Goal: Task Accomplishment & Management: Use online tool/utility

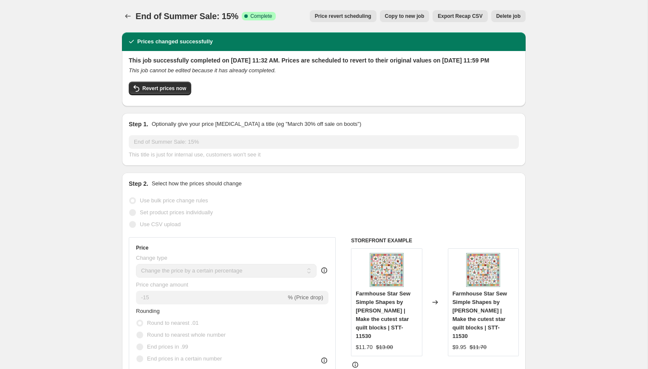
select select "percentage"
select select "collection"
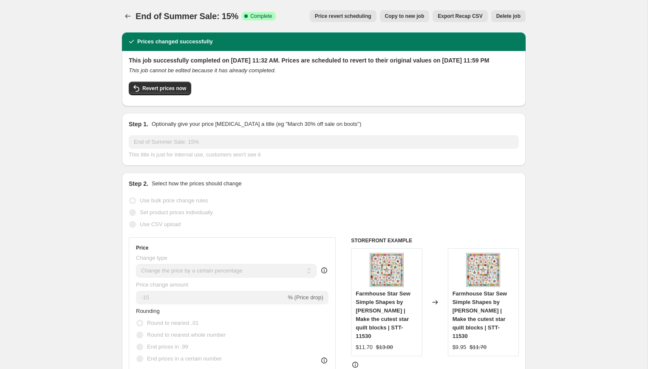
select select "collection"
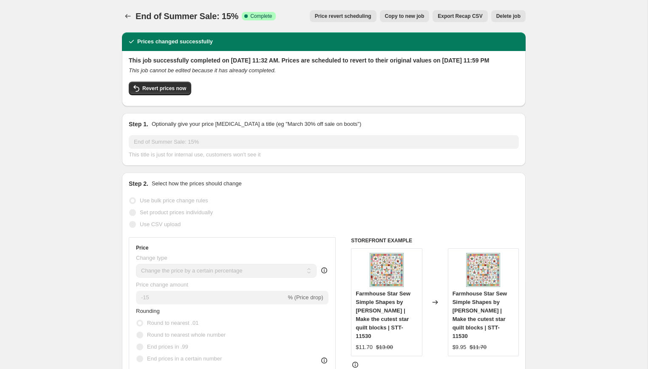
select select "collection"
select select "tag"
select select "collection"
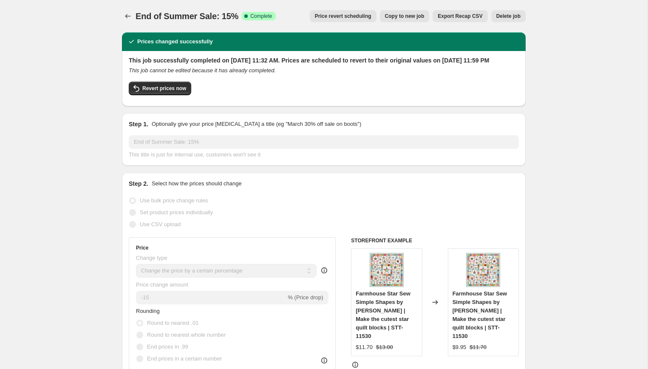
scroll to position [611, 0]
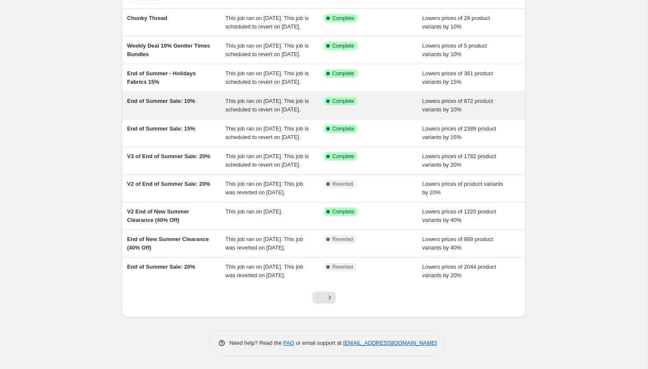
scroll to position [120, 0]
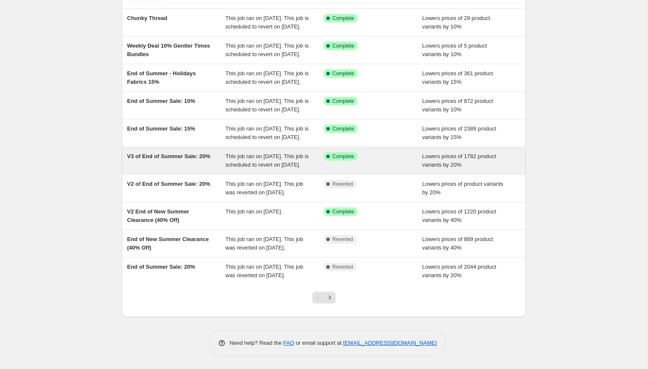
click at [178, 159] on div "V3 of End of Summer Sale: 20%" at bounding box center [176, 160] width 99 height 17
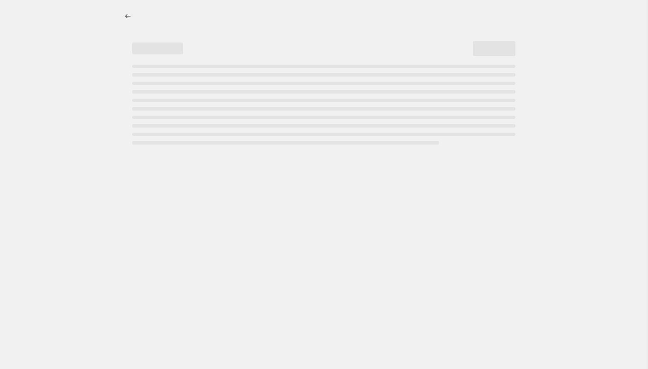
select select "percentage"
select select "collection"
select select "tag"
select select "collection"
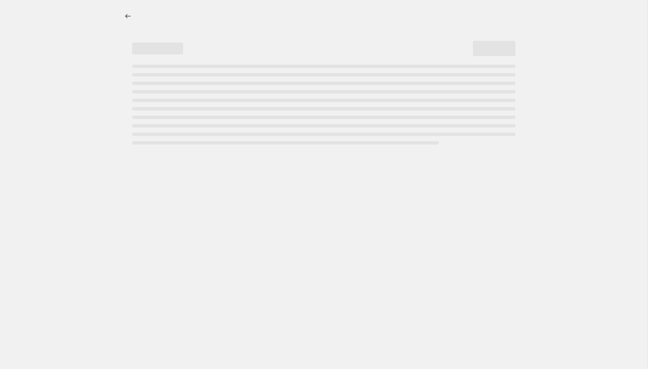
select select "collection"
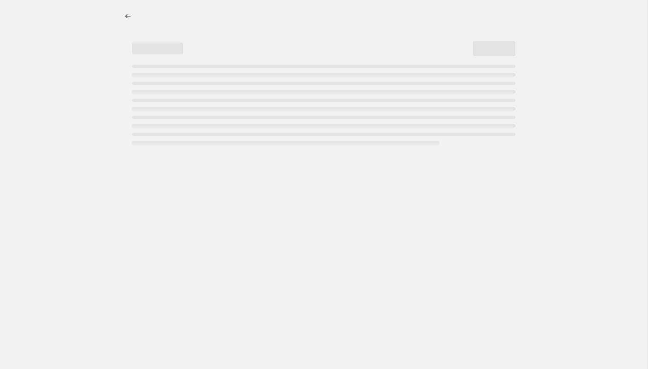
select select "collection"
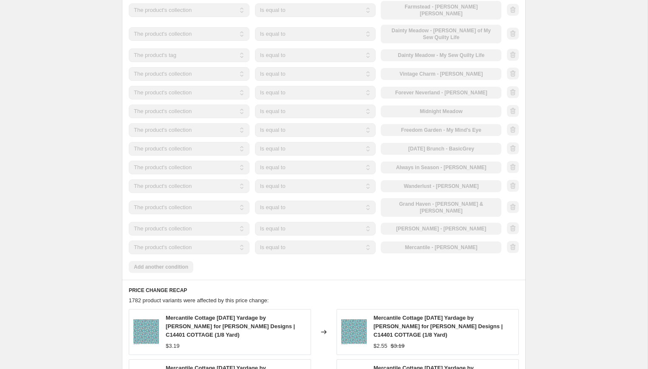
scroll to position [657, 0]
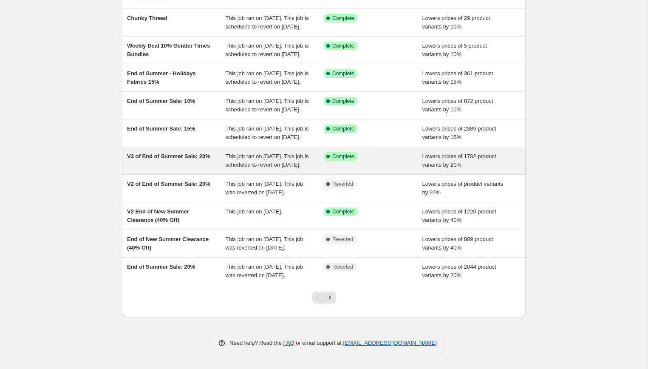
scroll to position [145, 0]
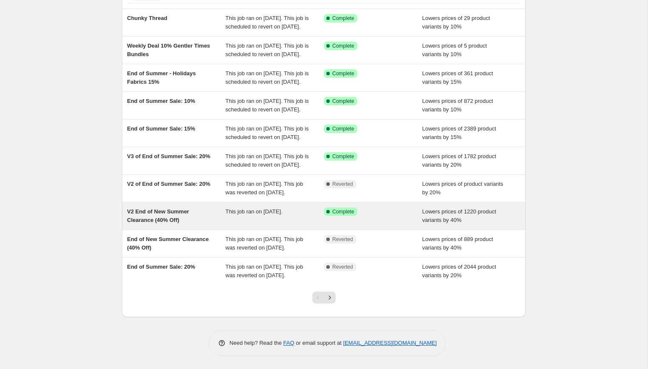
click at [163, 208] on span "V2 End of New Summer Clearance (40% Off)" at bounding box center [158, 215] width 62 height 15
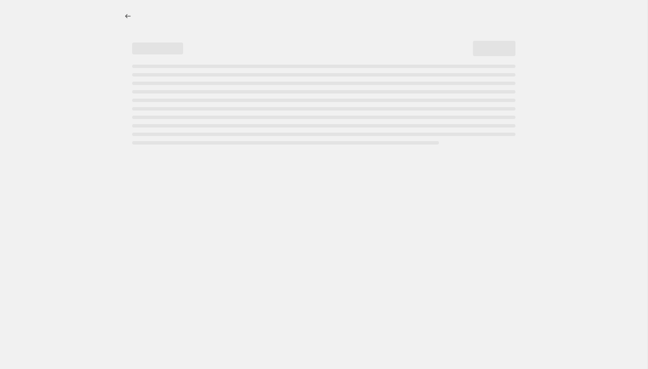
select select "percentage"
select select "collection"
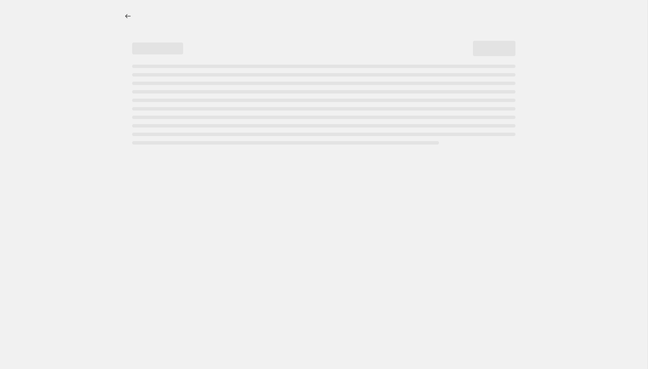
select select "collection"
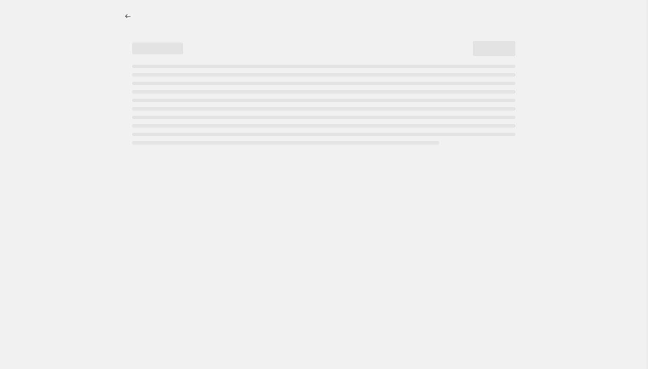
select select "collection"
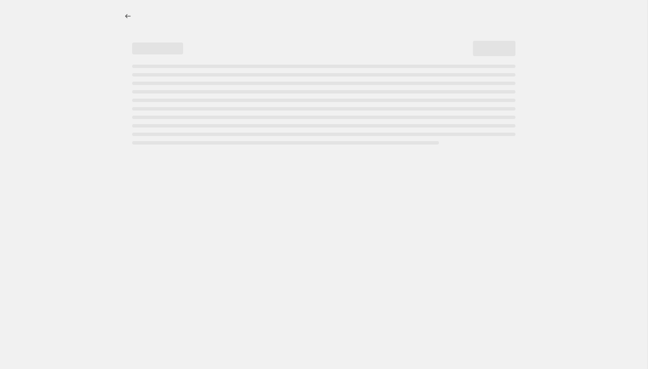
select select "collection"
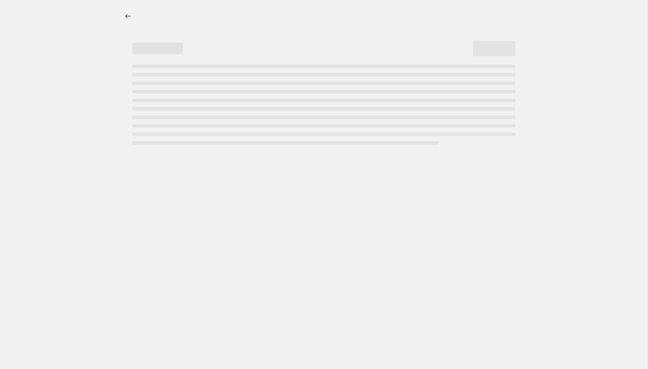
select select "collection"
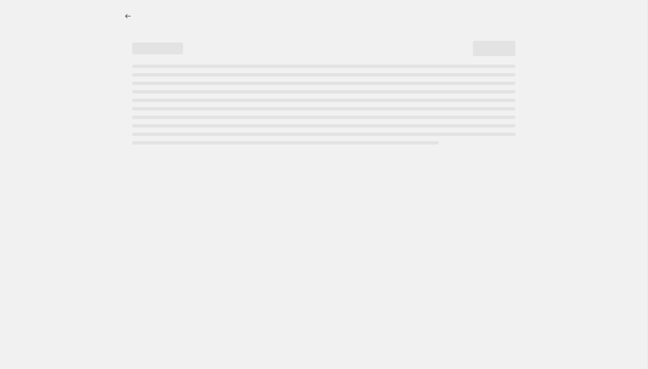
select select "collection"
select select "tag"
select select "collection"
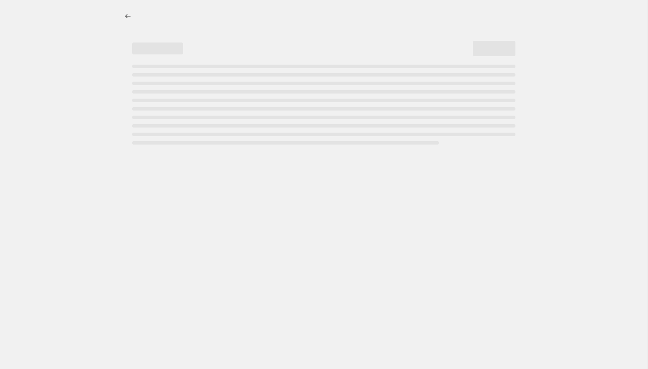
select select "collection"
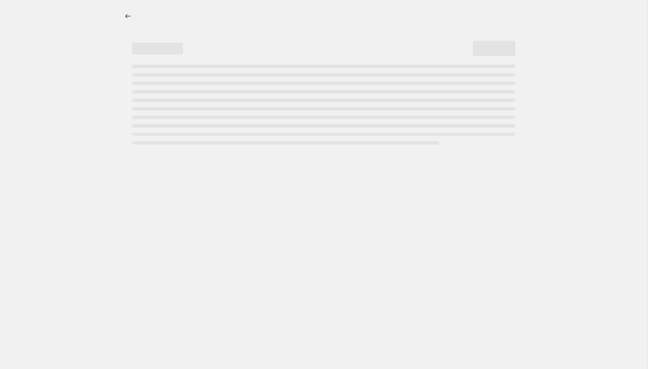
select select "collection"
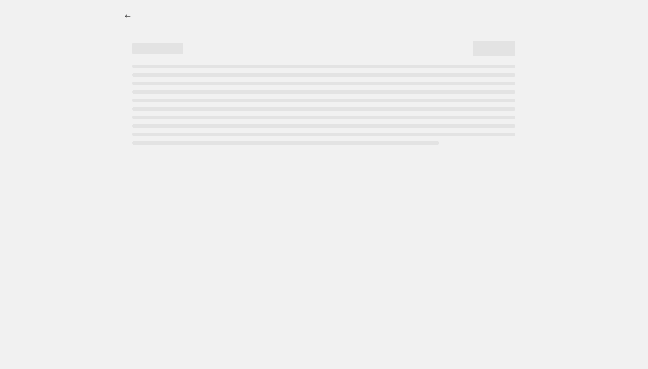
select select "collection"
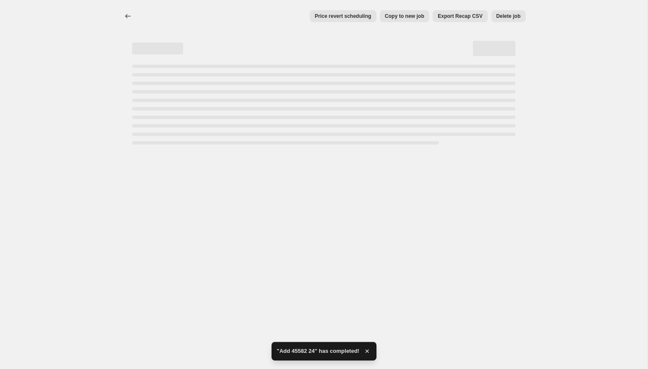
select select "percentage"
select select "collection"
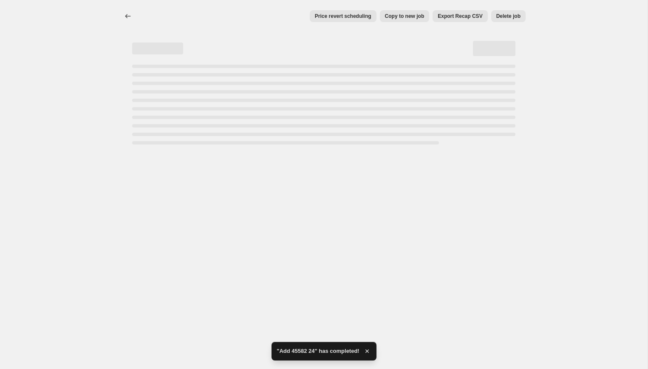
select select "collection"
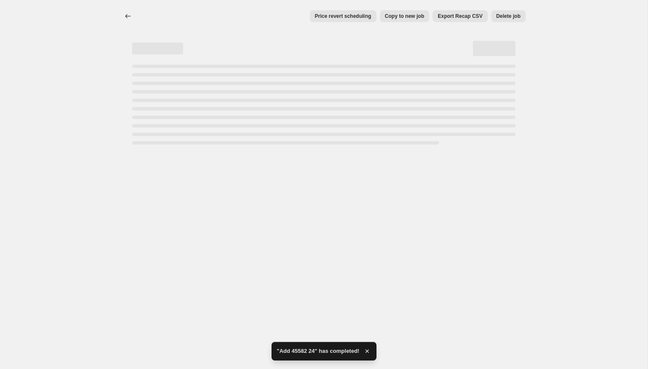
select select "collection"
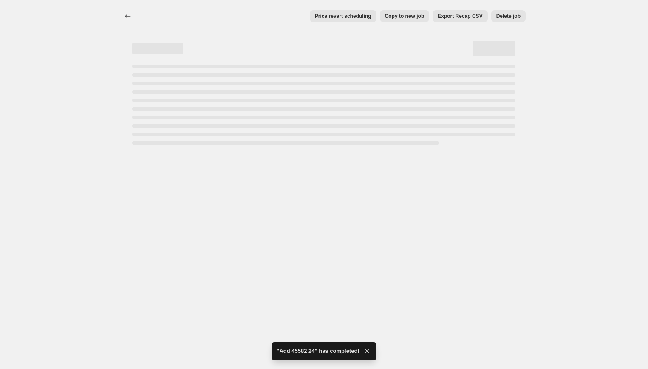
select select "collection"
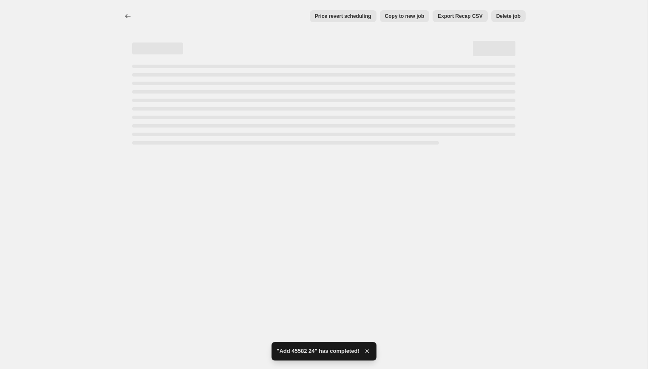
select select "collection"
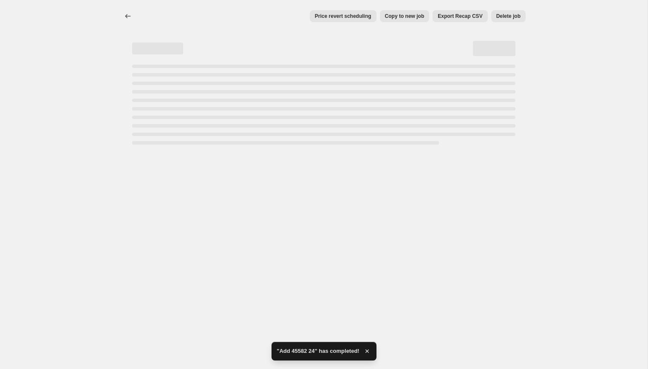
select select "collection"
select select "tag"
select select "collection"
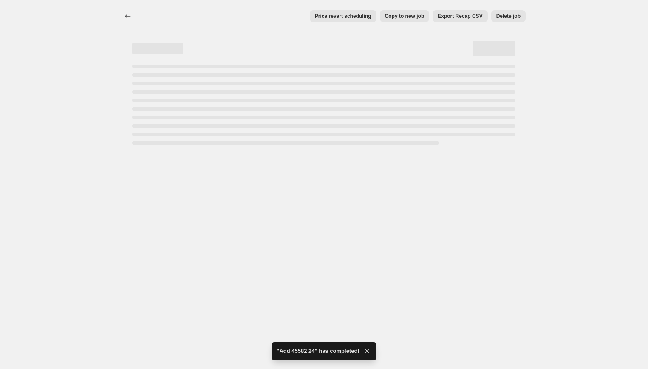
select select "collection"
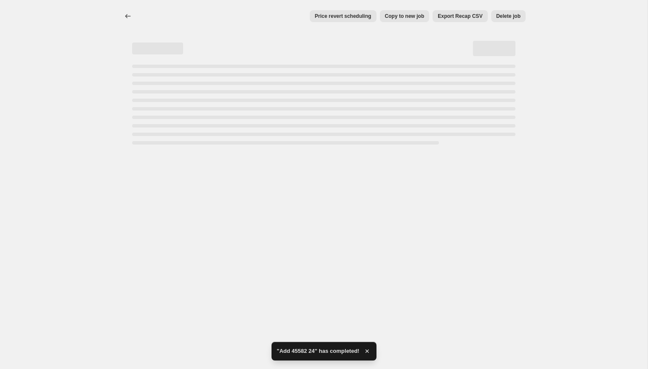
select select "collection"
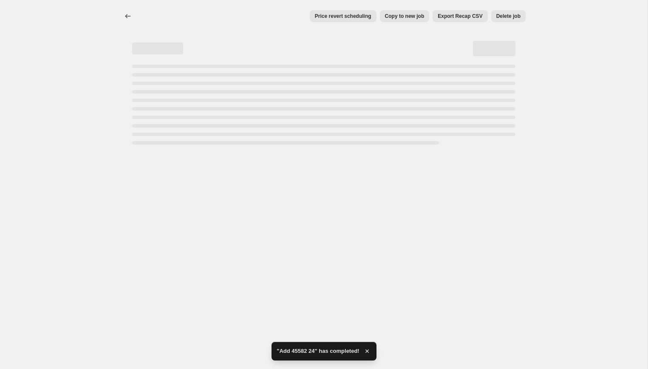
select select "collection"
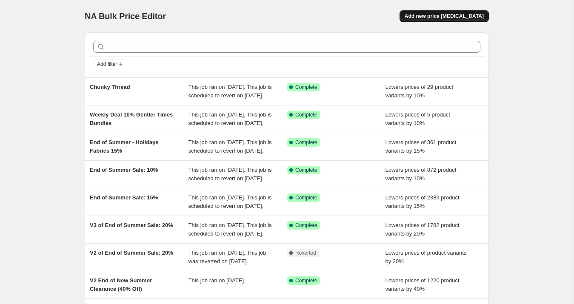
click at [449, 17] on span "Add new price [MEDICAL_DATA]" at bounding box center [443, 16] width 79 height 7
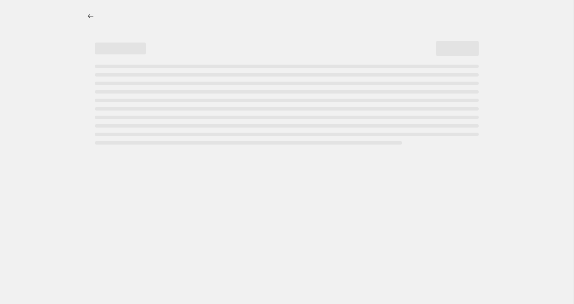
select select "percentage"
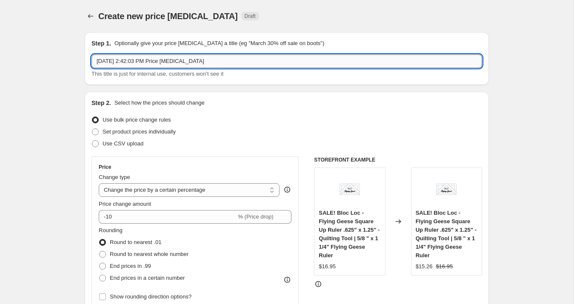
click at [144, 61] on input "[DATE] 2:42:03 PM Price [MEDICAL_DATA]" at bounding box center [286, 61] width 390 height 14
paste input "45582 24"
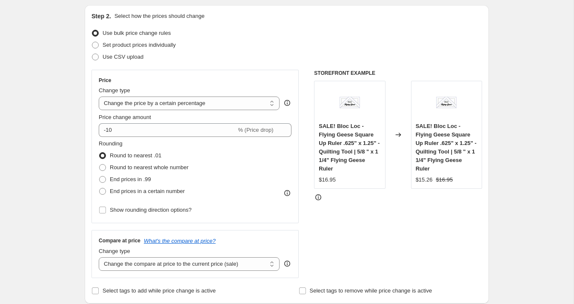
scroll to position [88, 0]
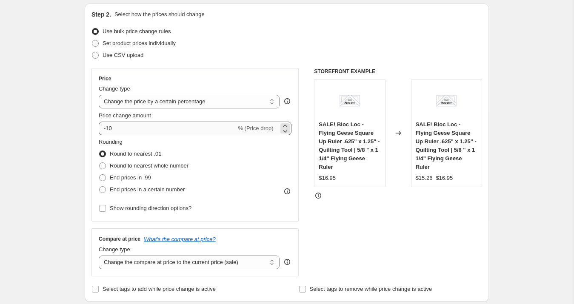
type input "Add 45582 24"
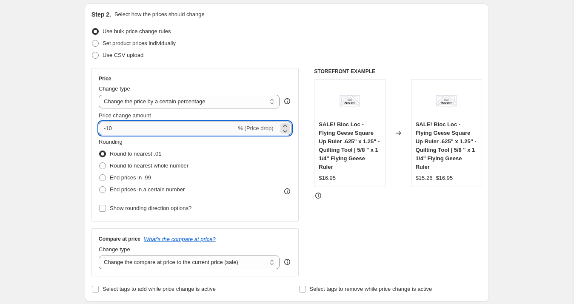
drag, startPoint x: 106, startPoint y: 130, endPoint x: 114, endPoint y: 129, distance: 8.1
click at [114, 129] on input "-10" at bounding box center [167, 129] width 137 height 14
type input "-35"
click at [279, 71] on div "Price Change type Change the price to a certain amount Change the price by a ce…" at bounding box center [194, 144] width 207 height 153
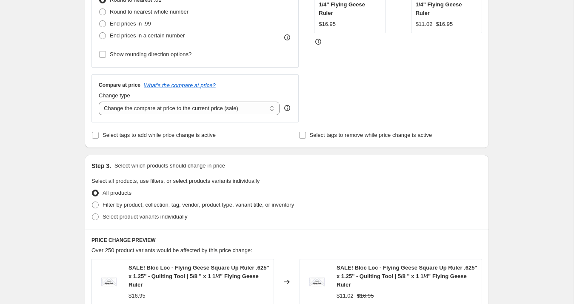
scroll to position [243, 0]
click at [132, 138] on span "Select tags to add while price change is active" at bounding box center [158, 135] width 113 height 9
click at [99, 138] on input "Select tags to add while price change is active" at bounding box center [95, 134] width 7 height 7
checkbox input "true"
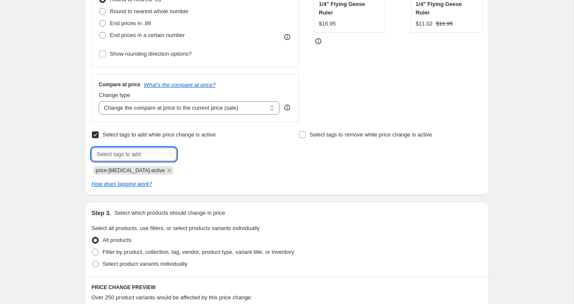
click at [134, 153] on input "text" at bounding box center [133, 155] width 85 height 14
type input "clearance"
type input "sale"
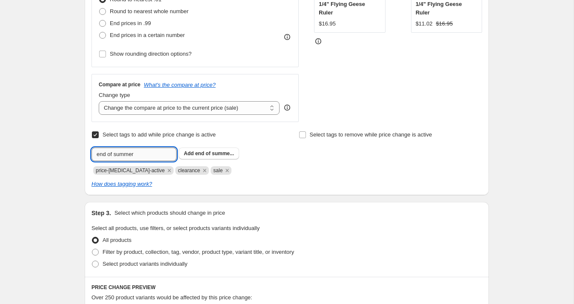
type input "end of summer"
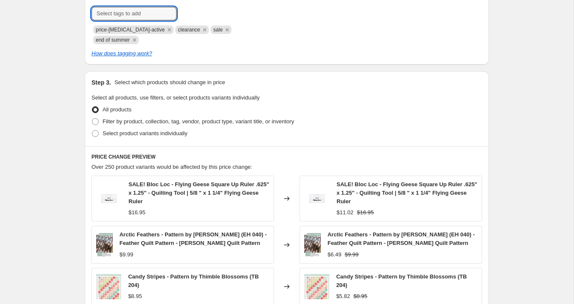
scroll to position [384, 0]
click at [139, 129] on span "Select product variants individually" at bounding box center [144, 132] width 85 height 6
click at [92, 129] on input "Select product variants individually" at bounding box center [92, 129] width 0 height 0
radio input "true"
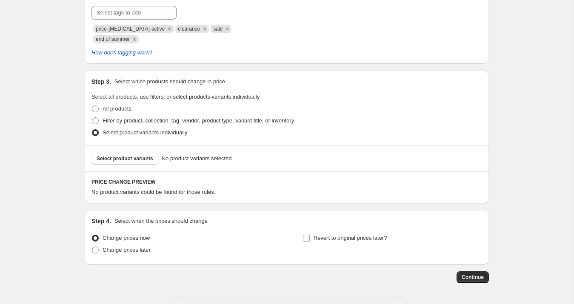
click at [325, 235] on span "Revert to original prices later?" at bounding box center [350, 238] width 74 height 6
click at [310, 235] on input "Revert to original prices later?" at bounding box center [306, 238] width 7 height 7
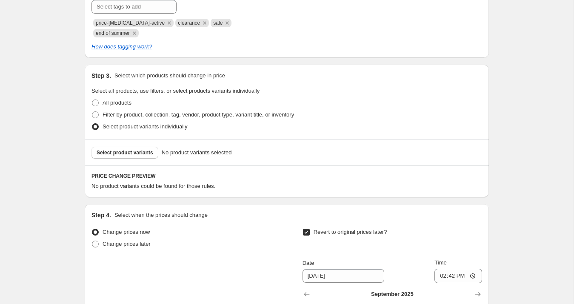
click at [320, 229] on span "Revert to original prices later?" at bounding box center [350, 232] width 74 height 6
click at [310, 229] on input "Revert to original prices later?" at bounding box center [306, 232] width 7 height 7
checkbox input "false"
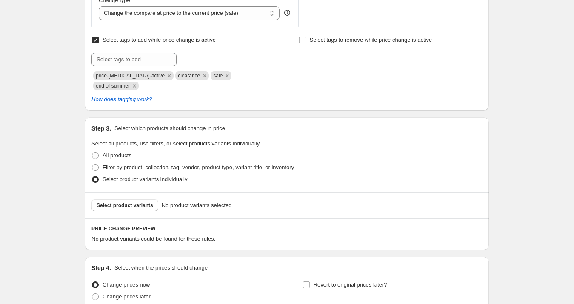
scroll to position [338, 0]
click at [130, 202] on span "Select product variants" at bounding box center [125, 205] width 57 height 7
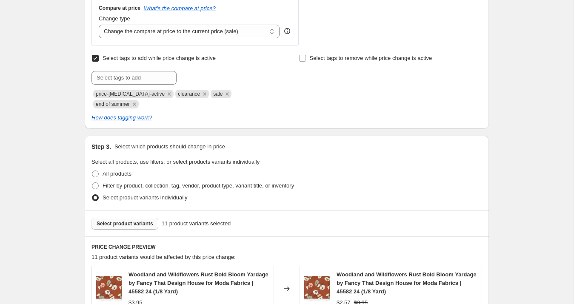
scroll to position [676, 0]
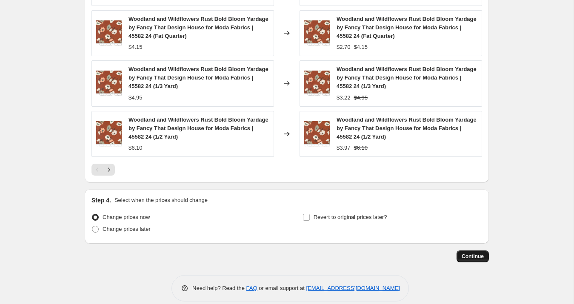
click at [477, 253] on span "Continue" at bounding box center [472, 256] width 22 height 7
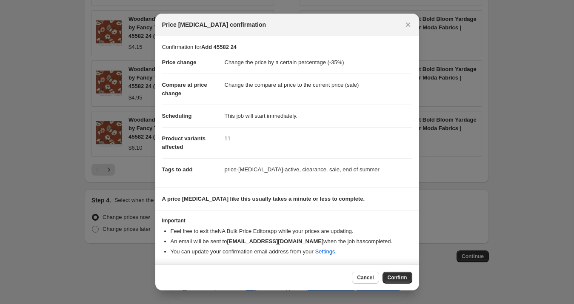
click at [393, 281] on button "Confirm" at bounding box center [397, 278] width 30 height 12
